Goal: Obtain resource: Obtain resource

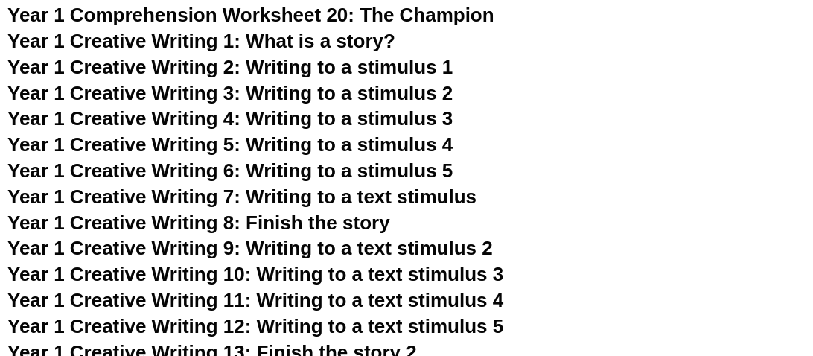
scroll to position [2483, 0]
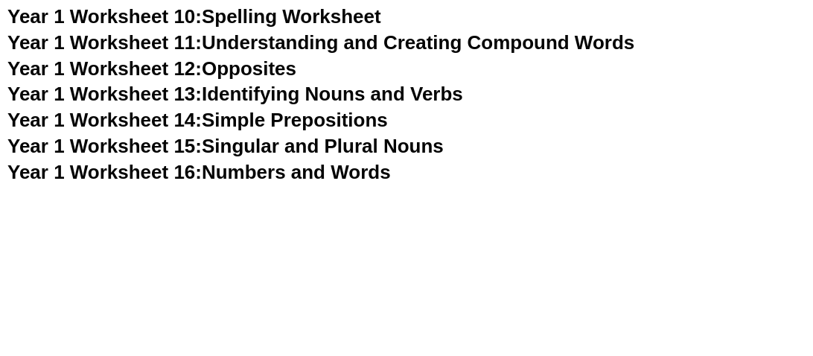
scroll to position [3091, 0]
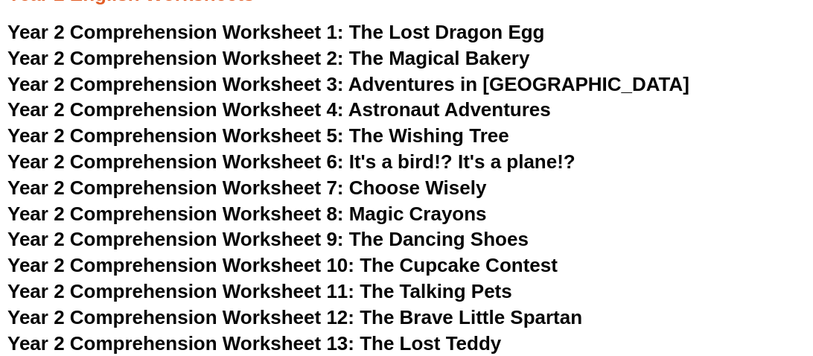
scroll to position [3264, 0]
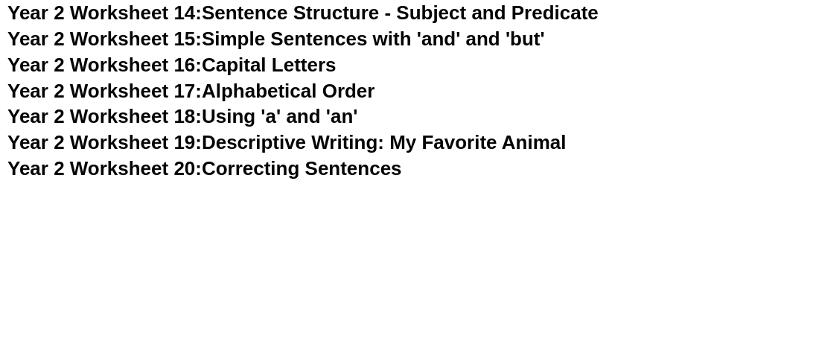
scroll to position [4365, 0]
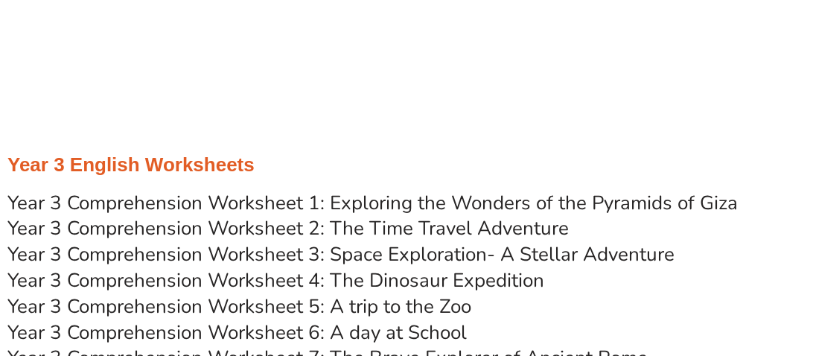
scroll to position [4633, 0]
